Goal: Entertainment & Leisure: Consume media (video, audio)

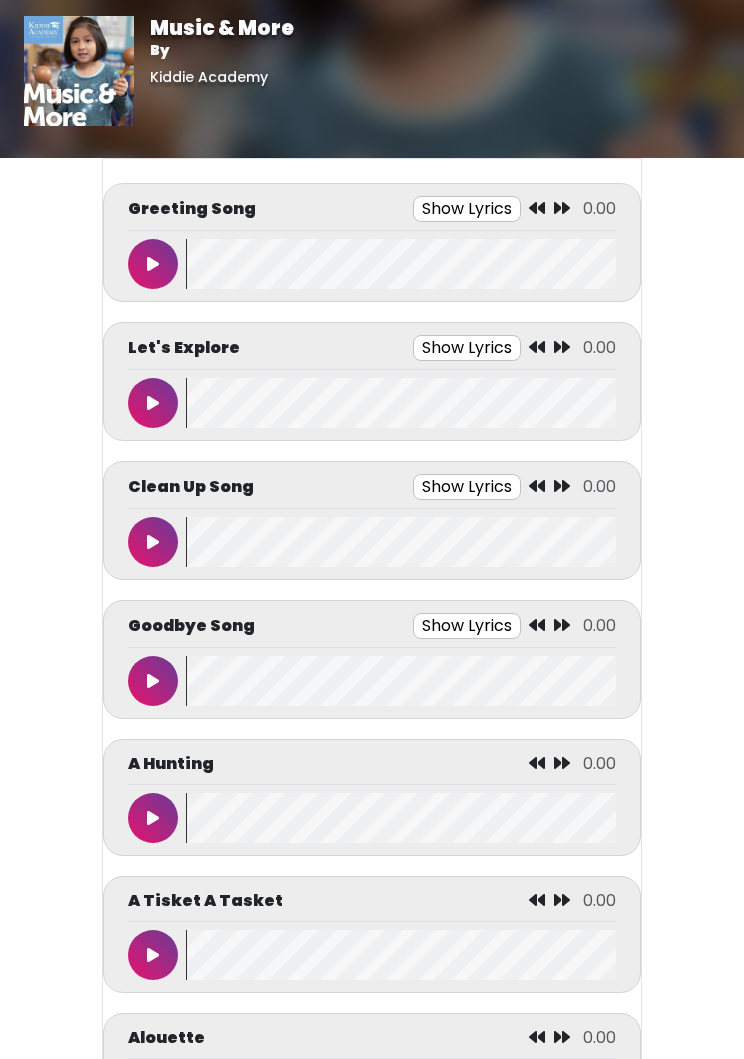
click at [159, 250] on button at bounding box center [153, 264] width 50 height 50
click at [413, 347] on button "Show Lyrics" at bounding box center [426, 348] width 108 height 26
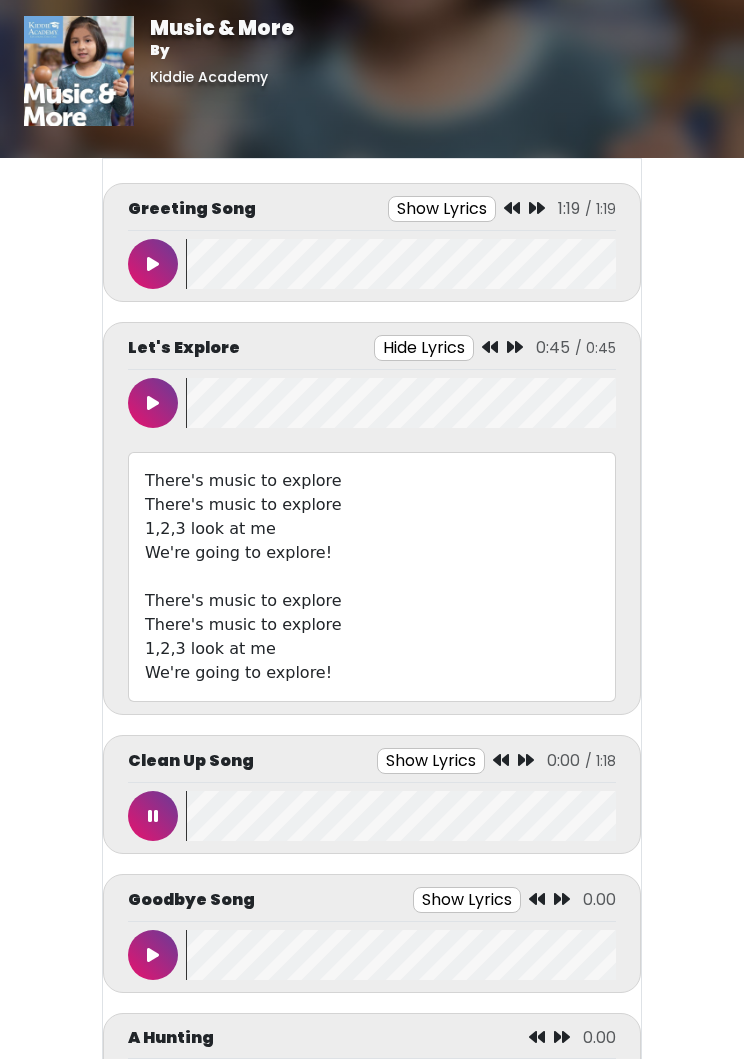
click at [176, 808] on button at bounding box center [153, 816] width 50 height 50
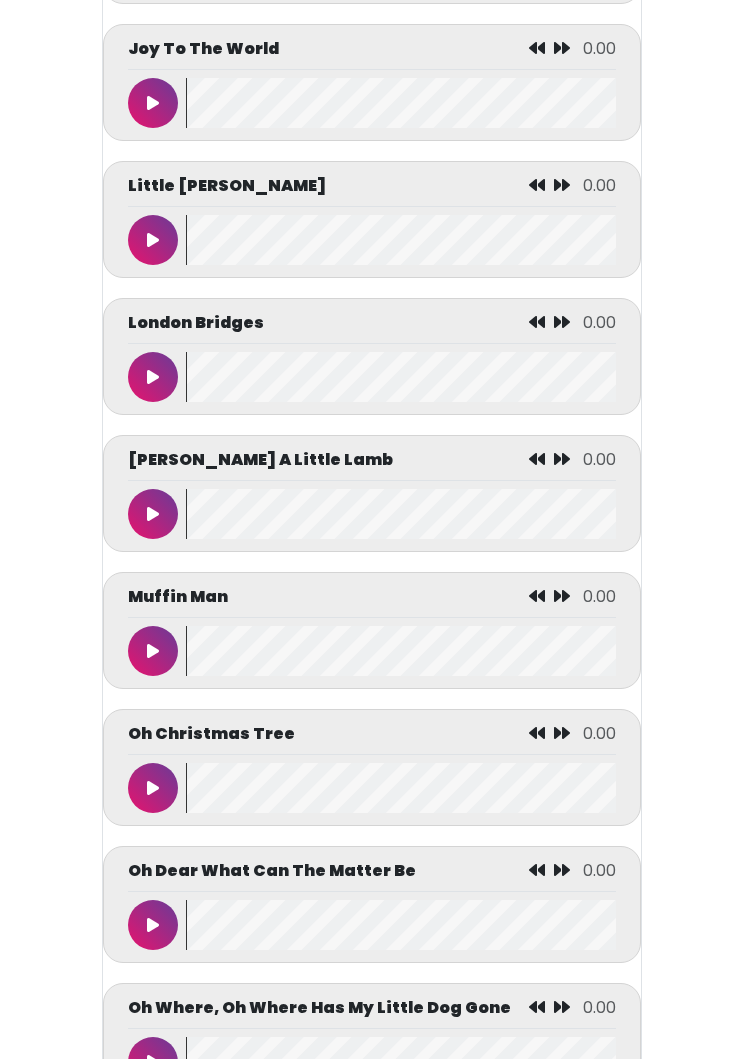
click at [148, 523] on icon at bounding box center [153, 515] width 12 height 16
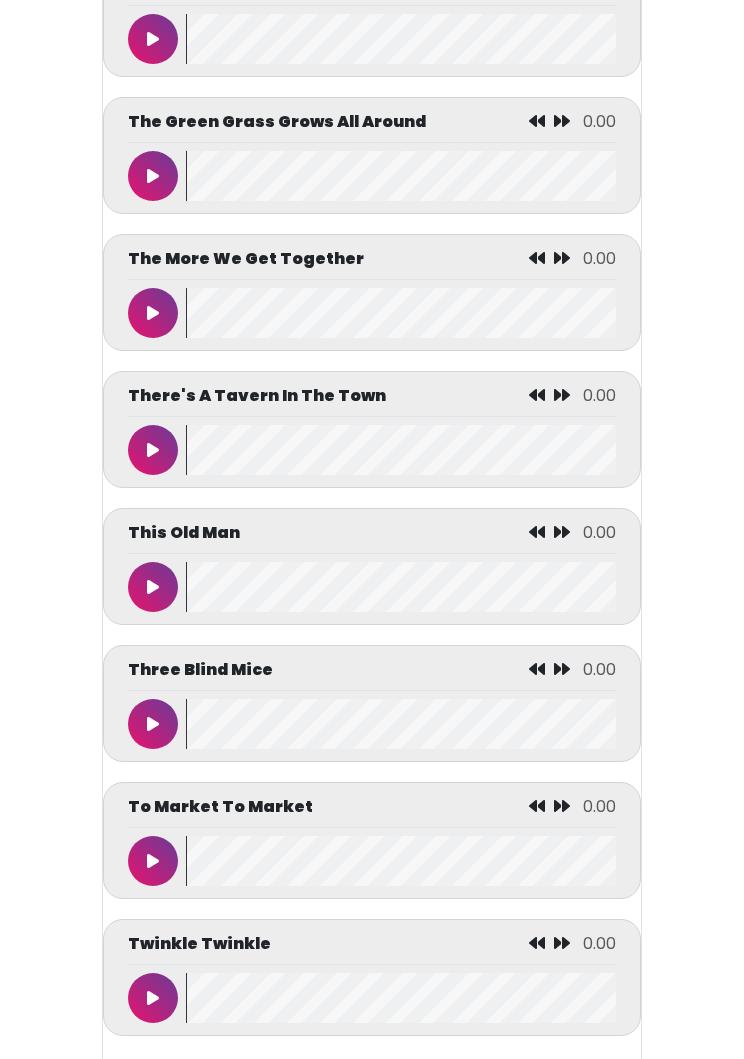
scroll to position [9119, 0]
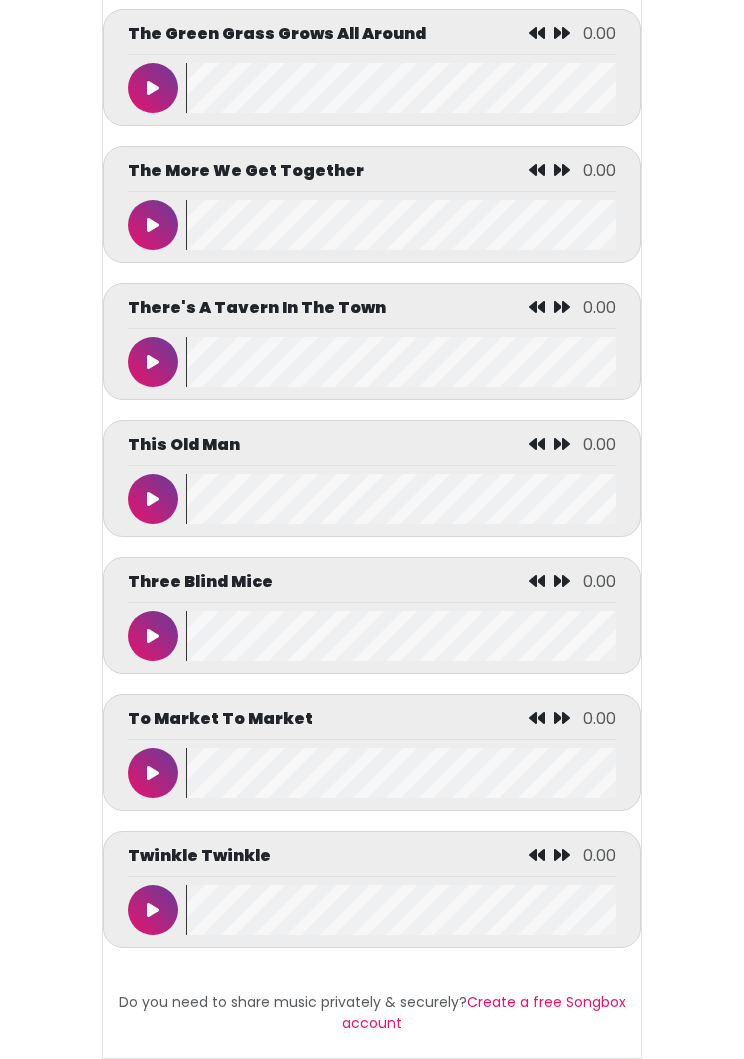
click at [151, 931] on button at bounding box center [153, 910] width 50 height 50
click at [154, 932] on button at bounding box center [153, 910] width 50 height 50
click at [153, 927] on button at bounding box center [153, 910] width 50 height 50
click at [162, 921] on button at bounding box center [153, 910] width 50 height 50
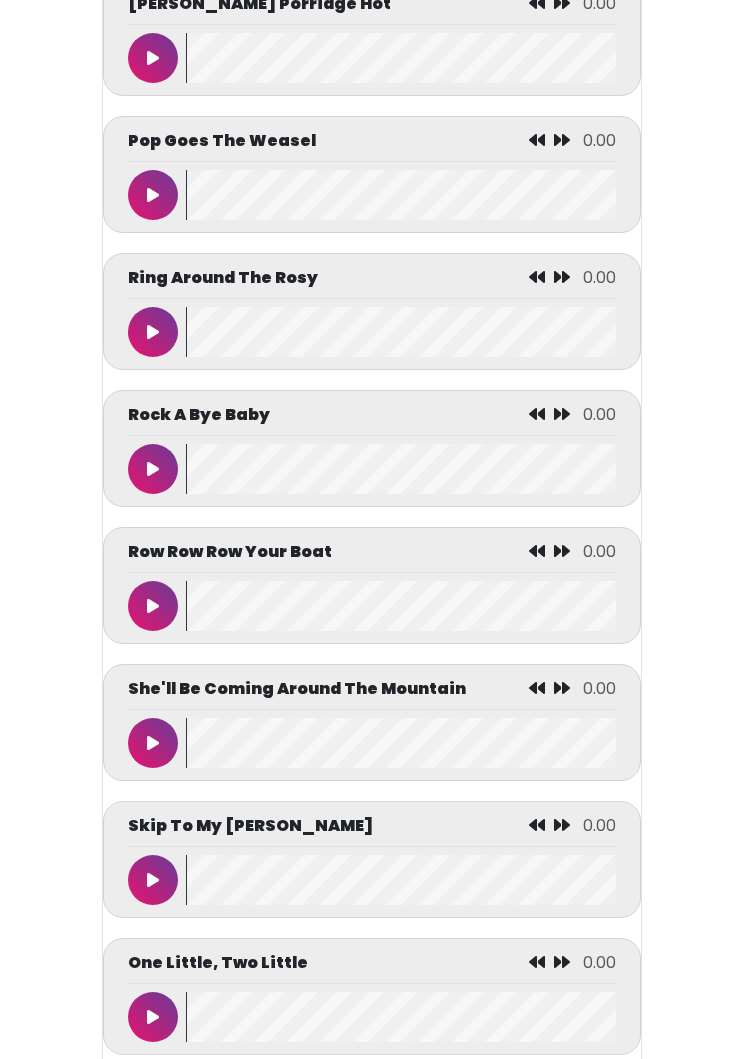
scroll to position [8042, 0]
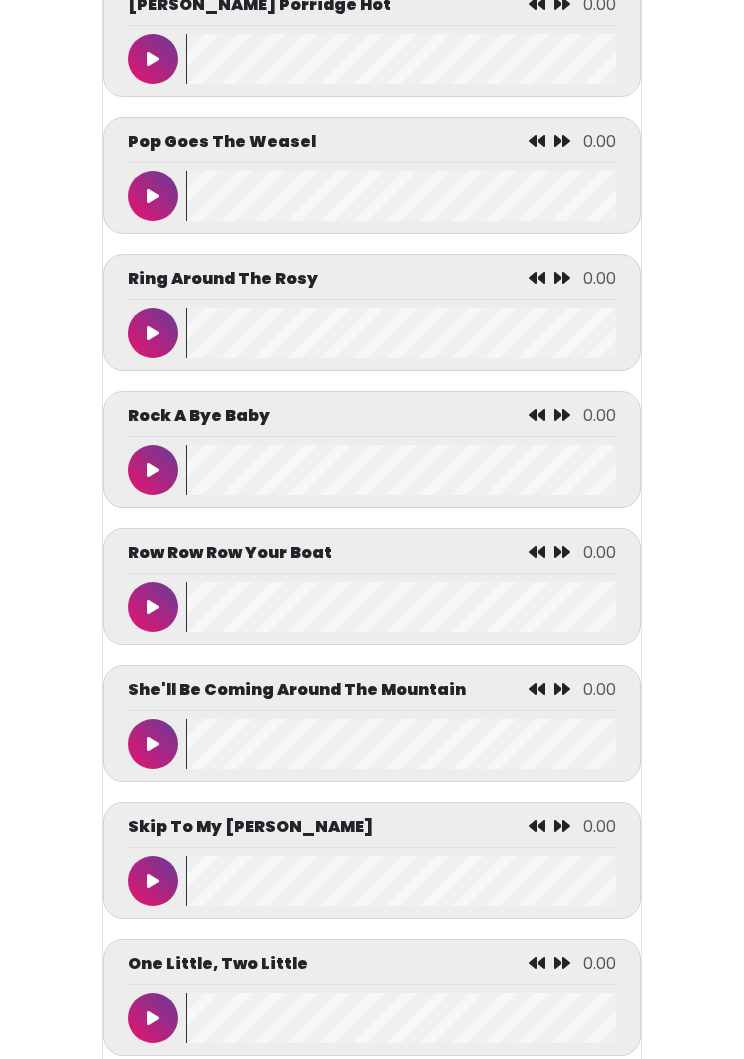
click at [149, 629] on button at bounding box center [153, 607] width 50 height 50
click at [144, 632] on button at bounding box center [153, 607] width 50 height 50
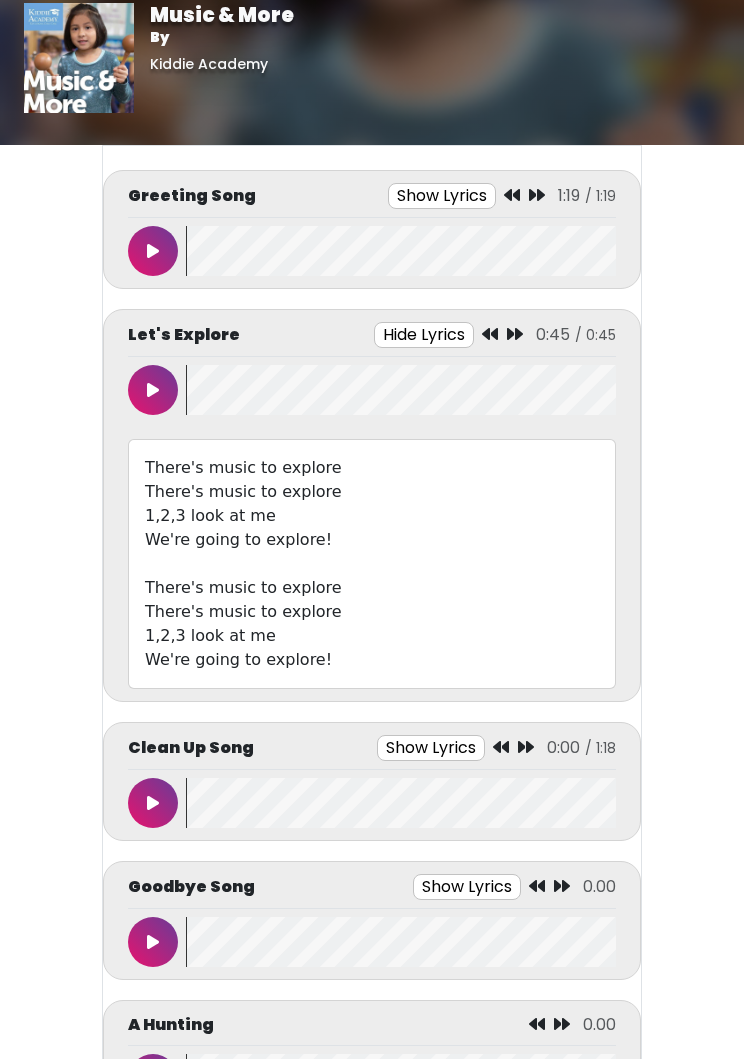
scroll to position [13, 0]
click at [149, 793] on button at bounding box center [153, 803] width 50 height 50
click at [440, 737] on button "Show Lyrics" at bounding box center [437, 748] width 108 height 26
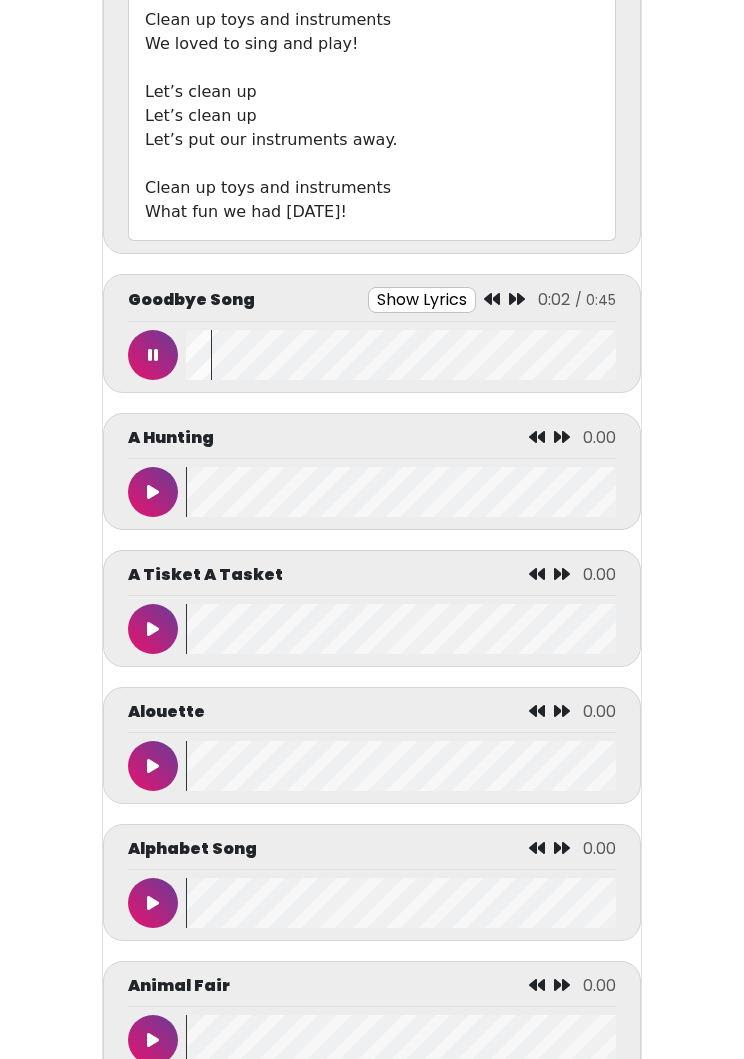
scroll to position [1304, 0]
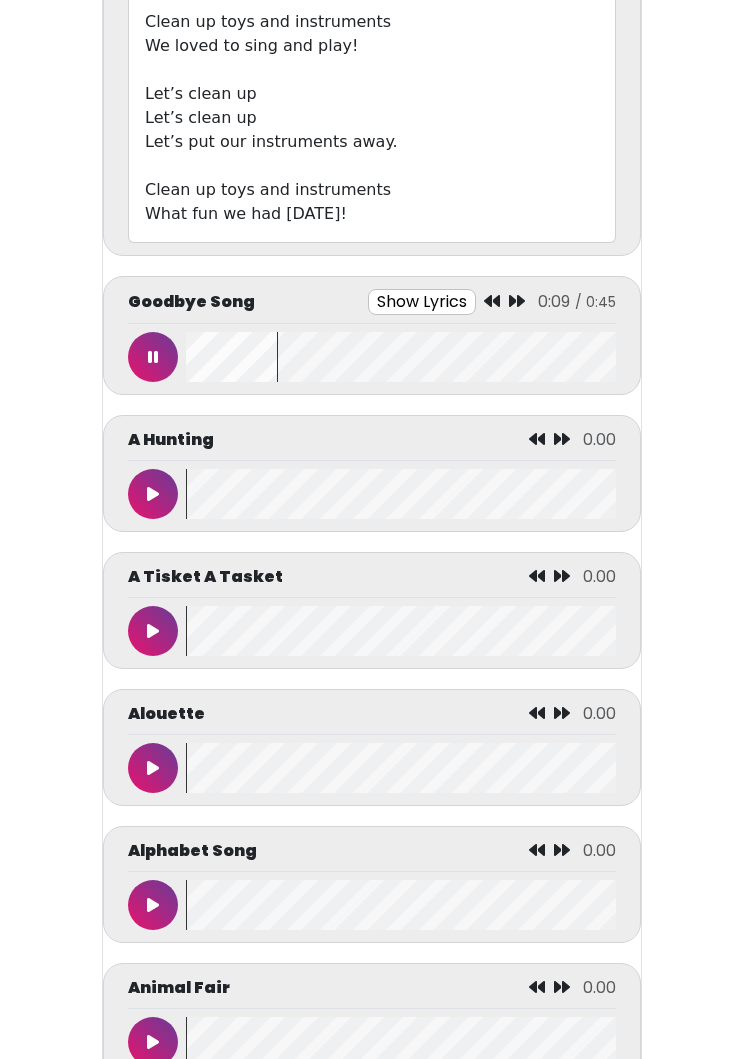
click at [414, 299] on button "Show Lyrics" at bounding box center [422, 302] width 108 height 26
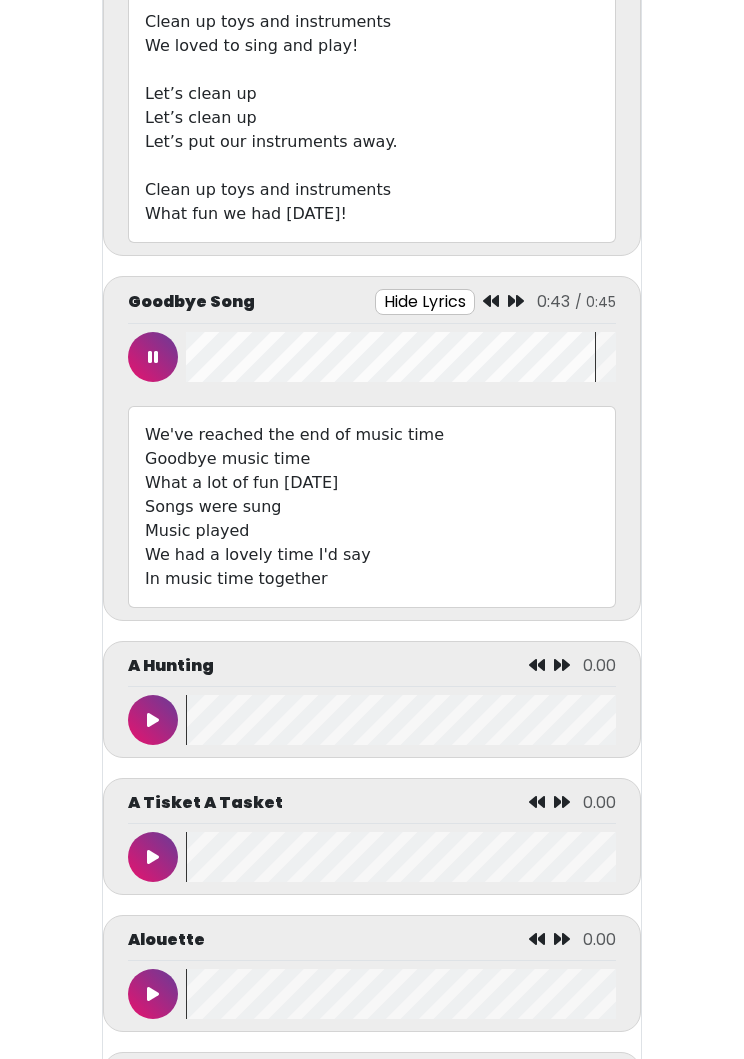
click at [140, 357] on button at bounding box center [153, 357] width 50 height 50
